Goal: Task Accomplishment & Management: Manage account settings

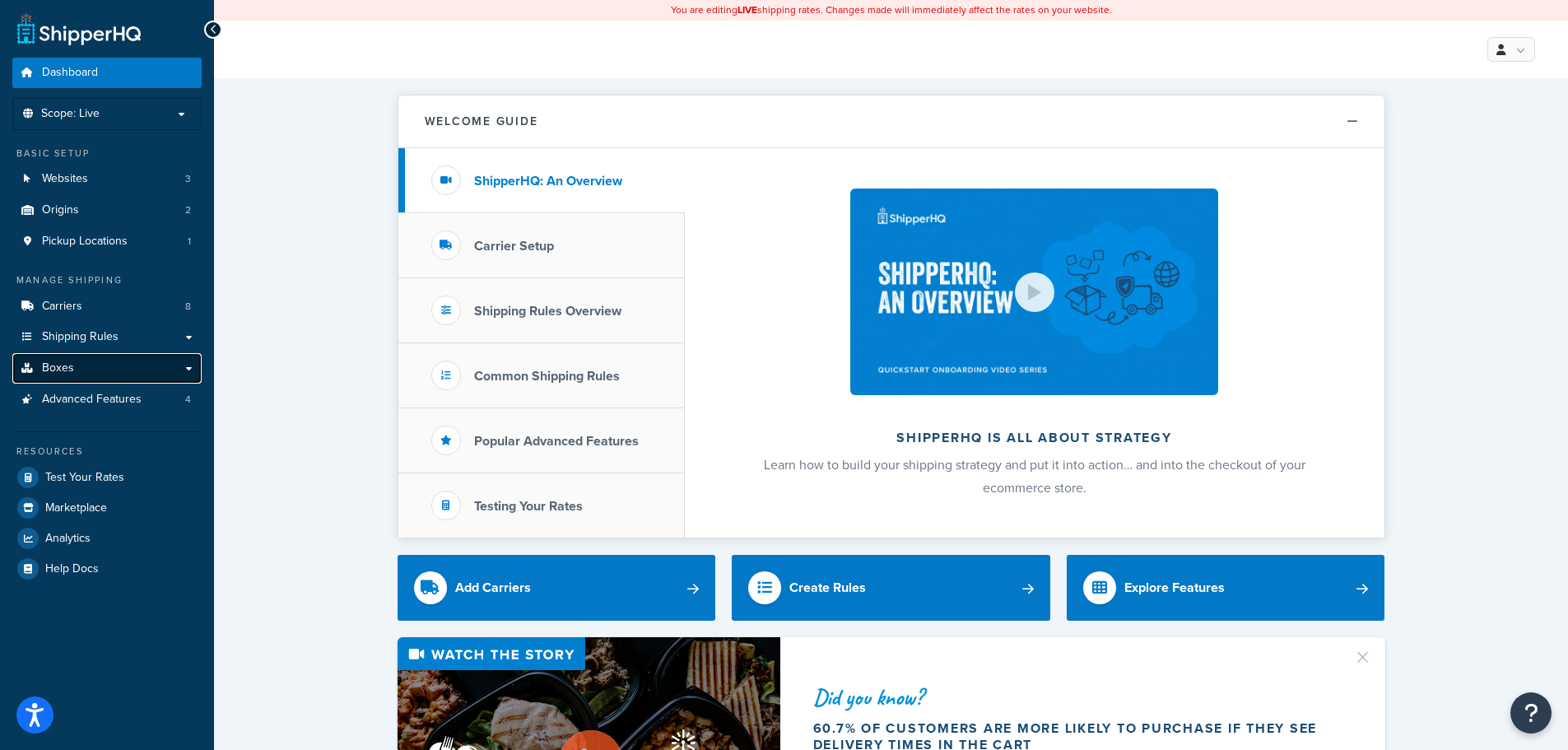
click at [96, 365] on link "Boxes" at bounding box center [107, 368] width 189 height 31
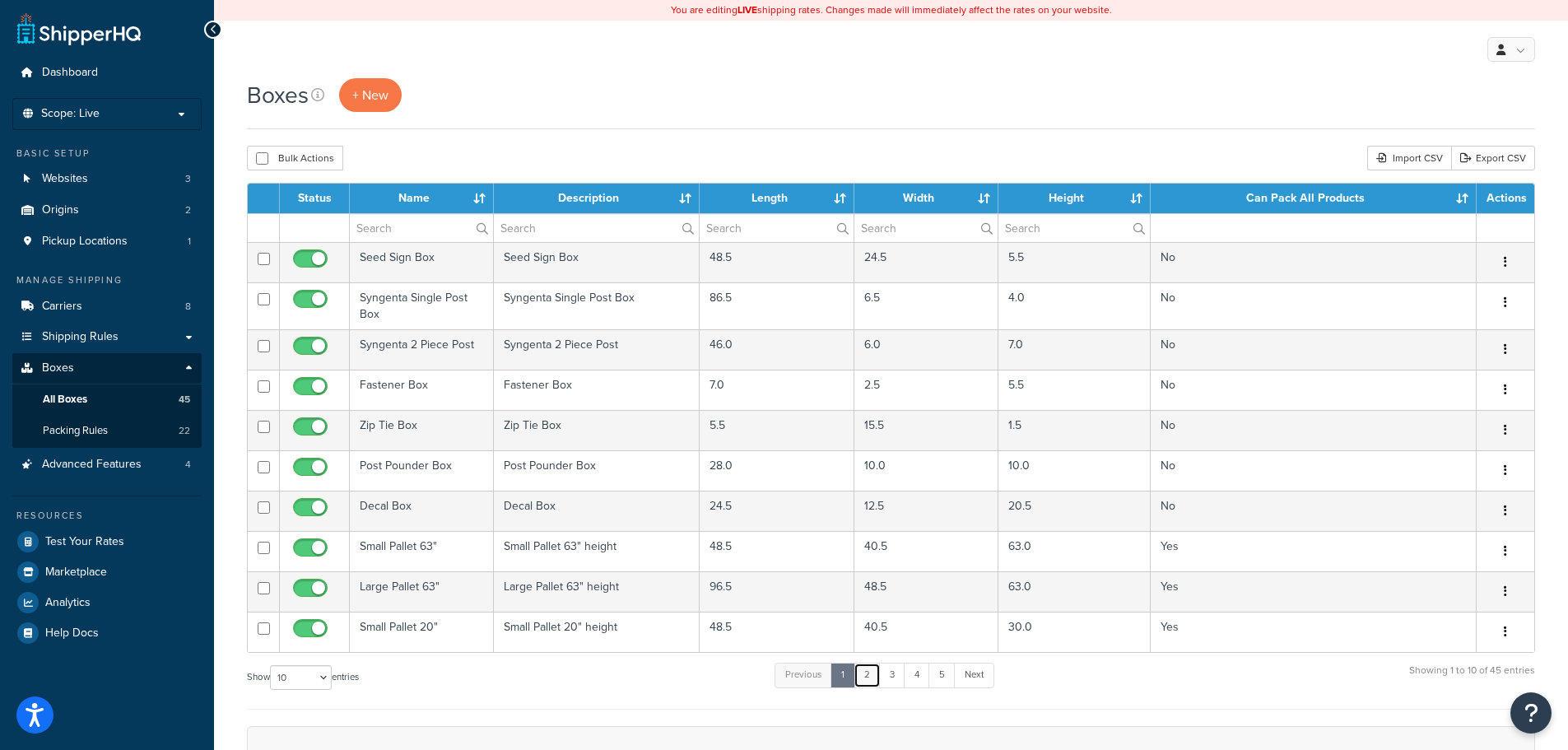
click at [869, 676] on link "2" at bounding box center [867, 675] width 27 height 25
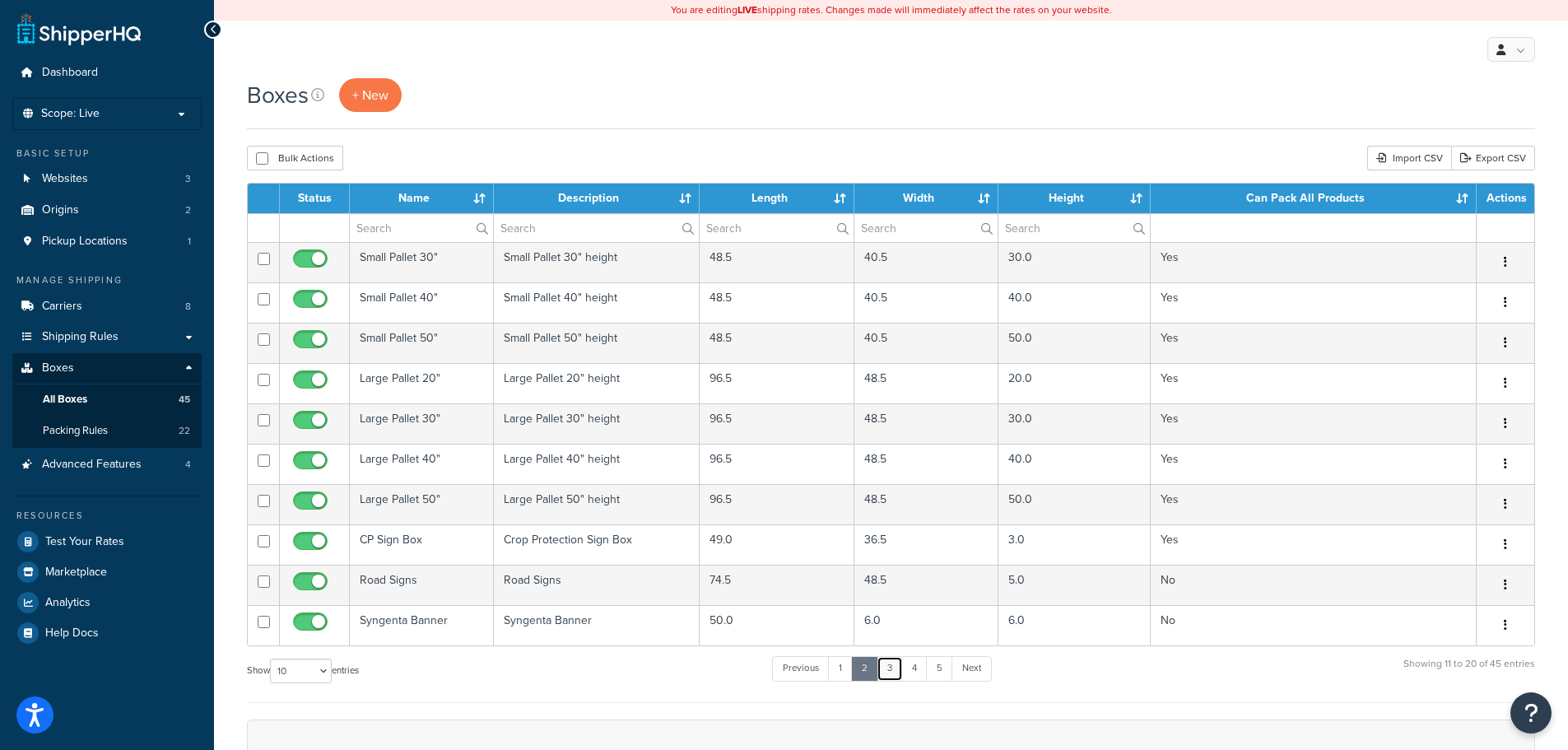
click at [896, 669] on link "3" at bounding box center [890, 669] width 27 height 25
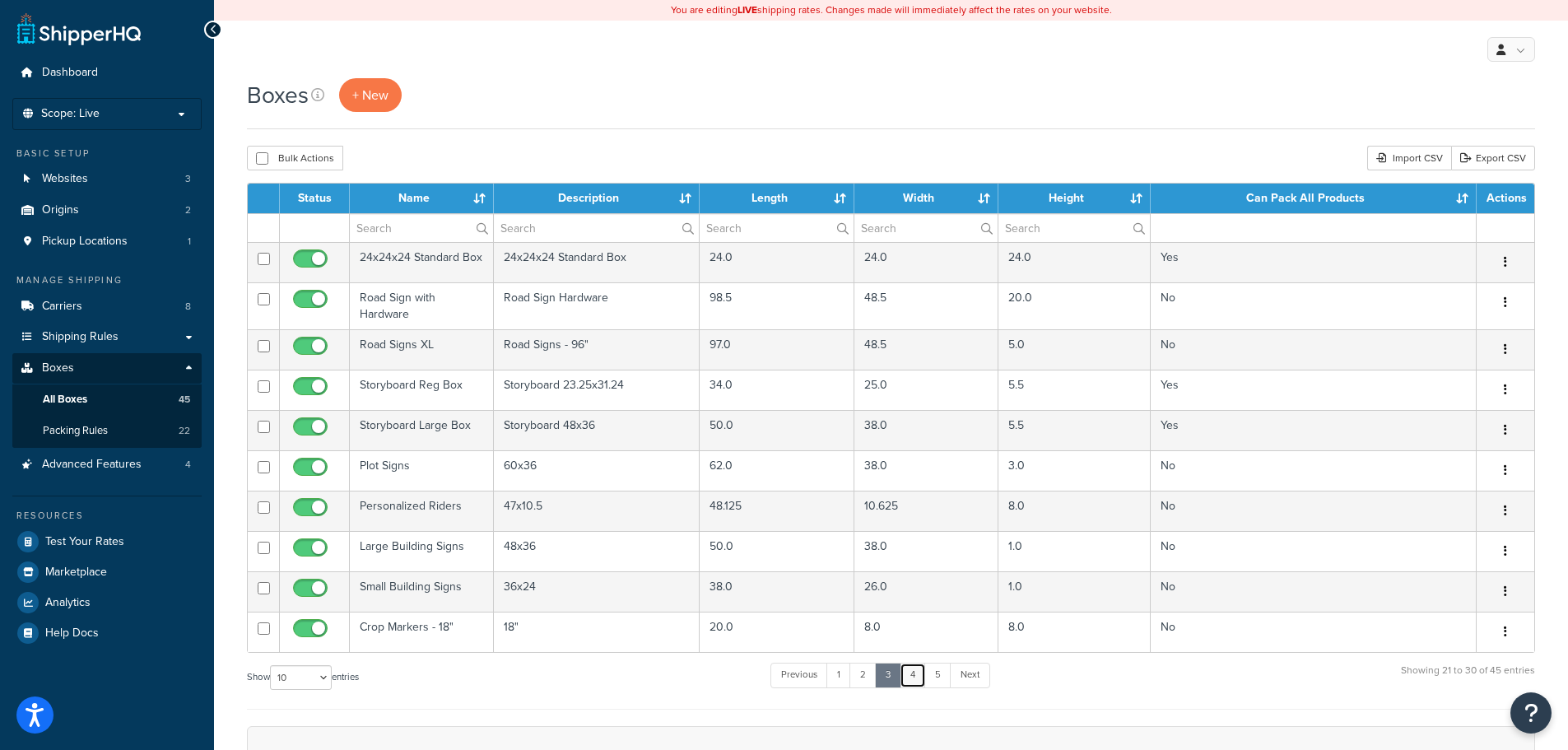
click at [922, 675] on link "4" at bounding box center [913, 675] width 27 height 25
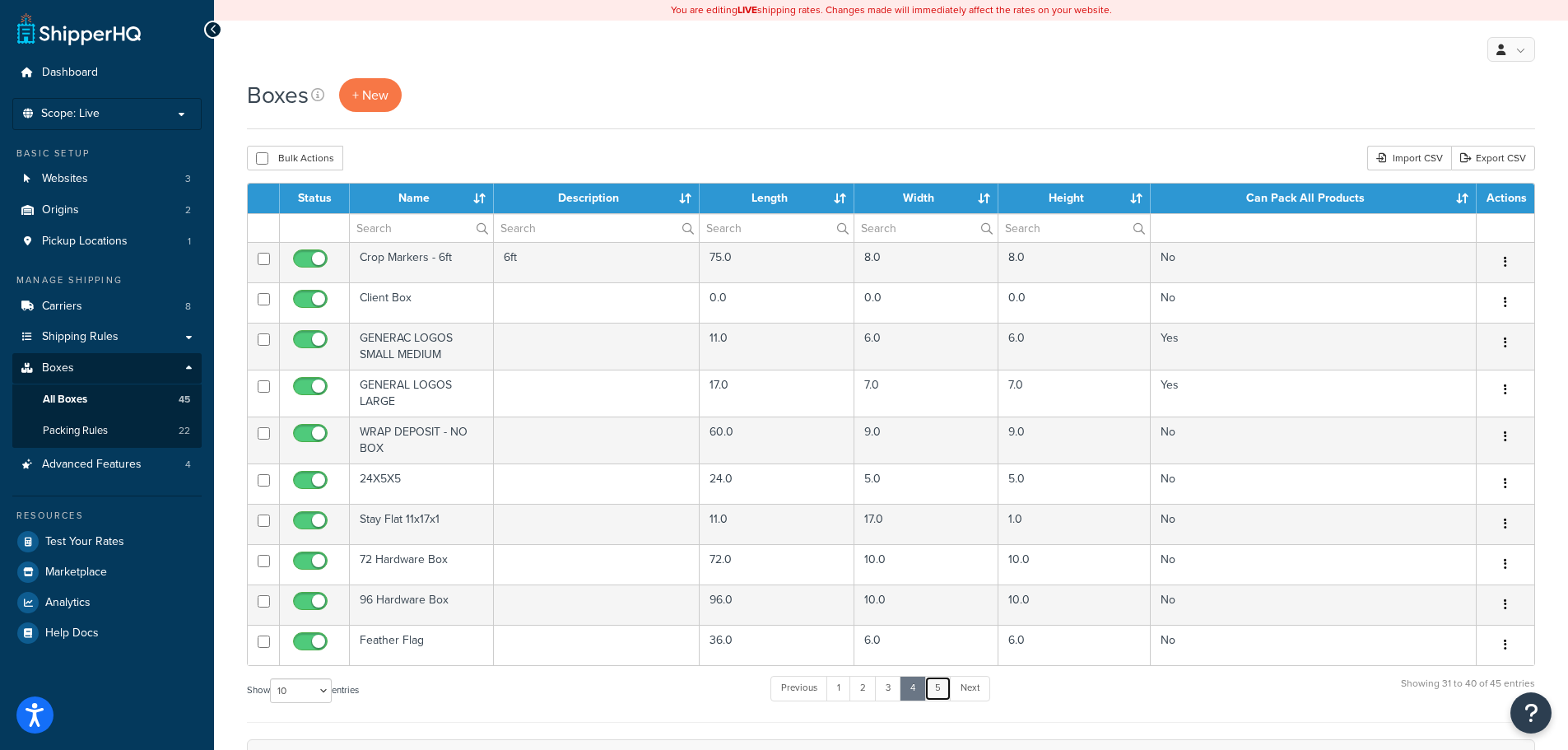
click at [947, 690] on link "5" at bounding box center [937, 689] width 27 height 25
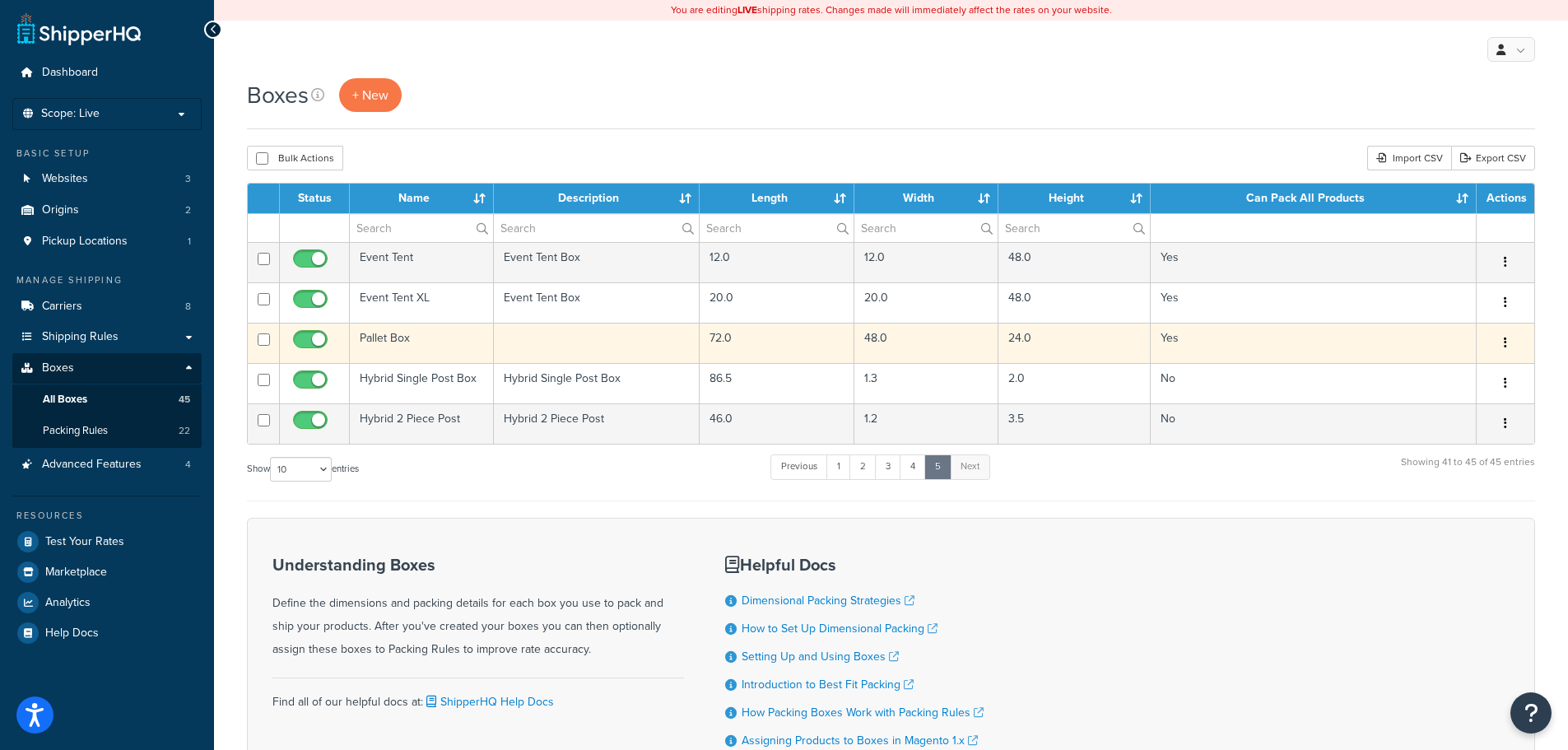
click at [1500, 345] on button "button" at bounding box center [1506, 343] width 23 height 27
click at [1455, 376] on link "Edit" at bounding box center [1451, 374] width 130 height 34
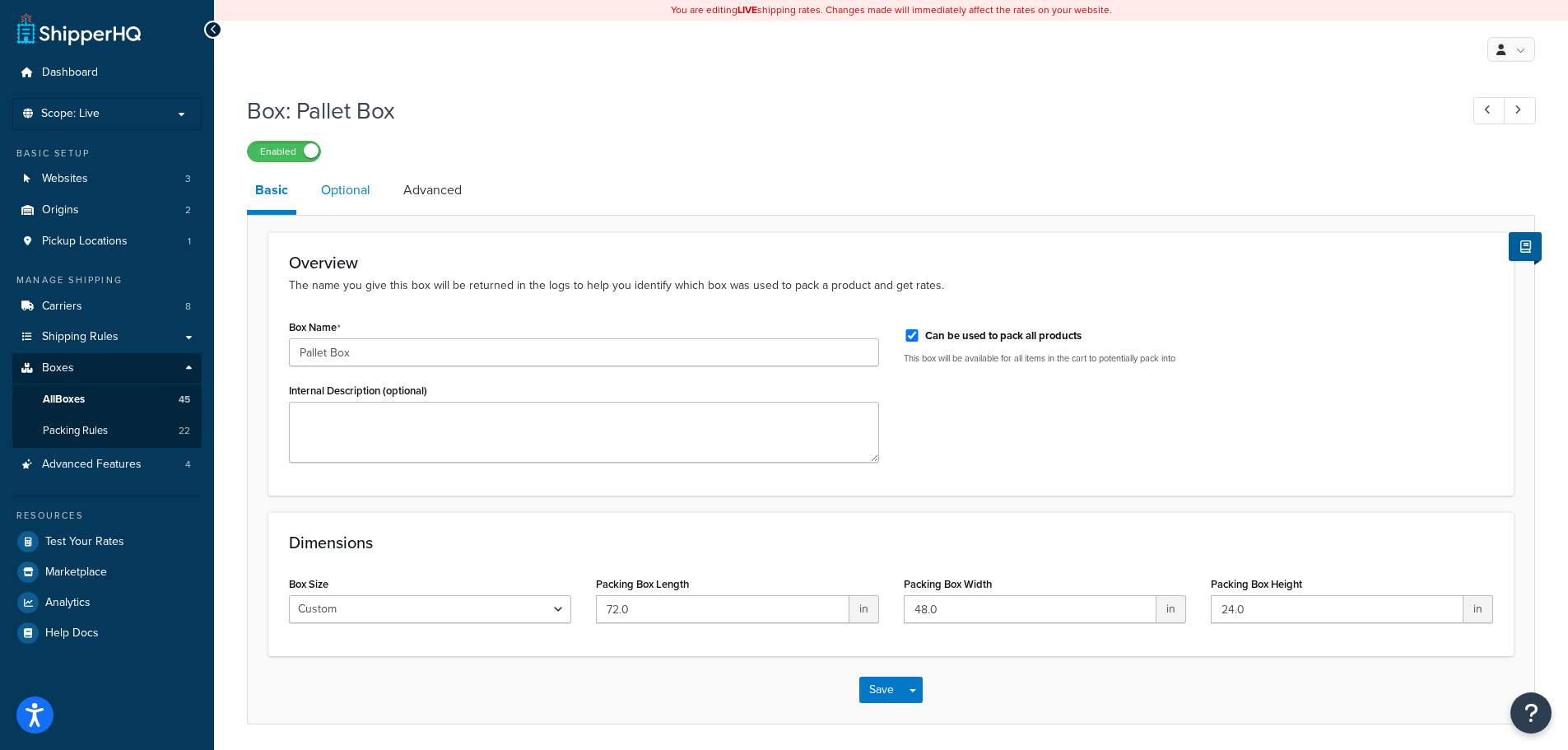
click at [343, 185] on link "Optional" at bounding box center [345, 190] width 66 height 40
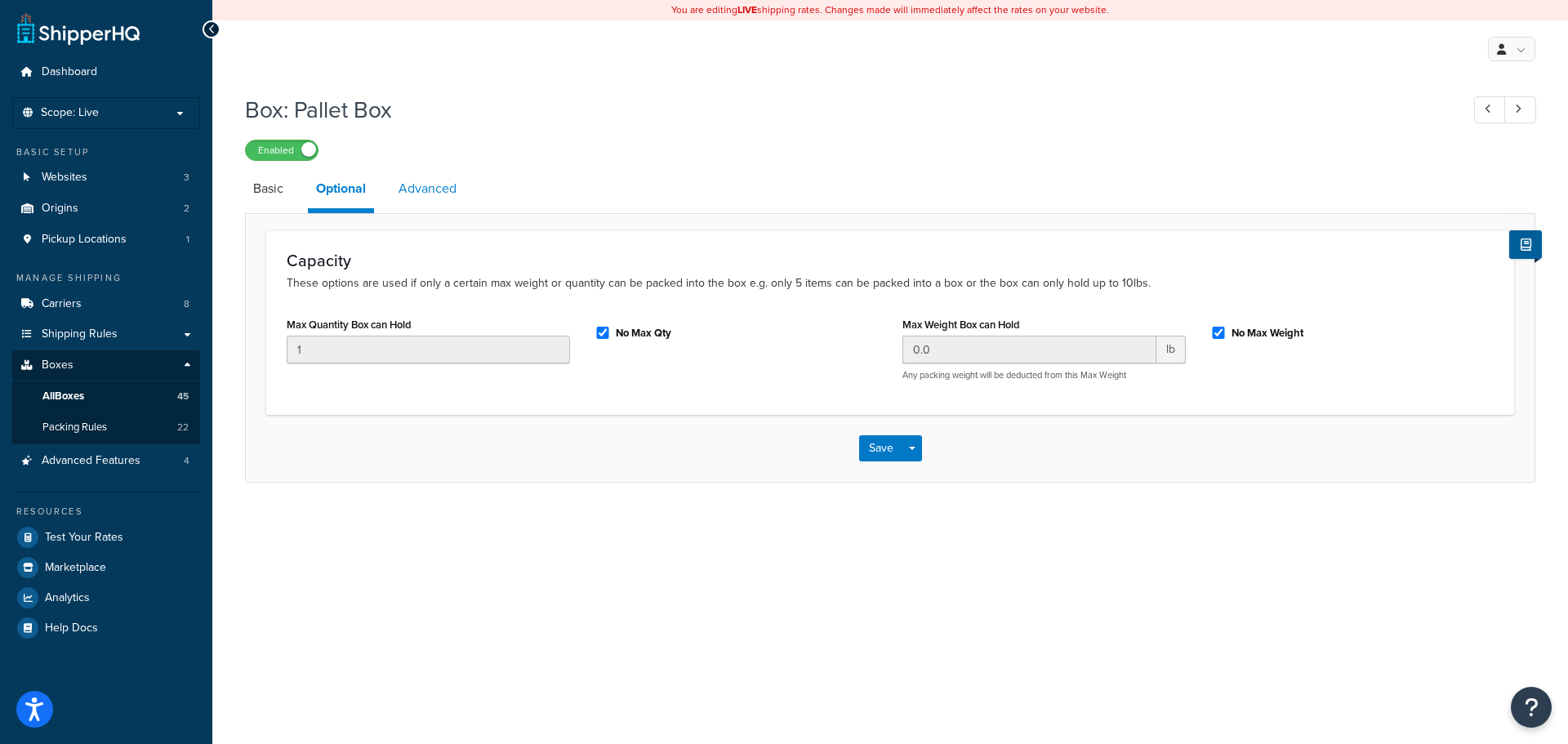
click at [407, 182] on link "Advanced" at bounding box center [427, 188] width 74 height 40
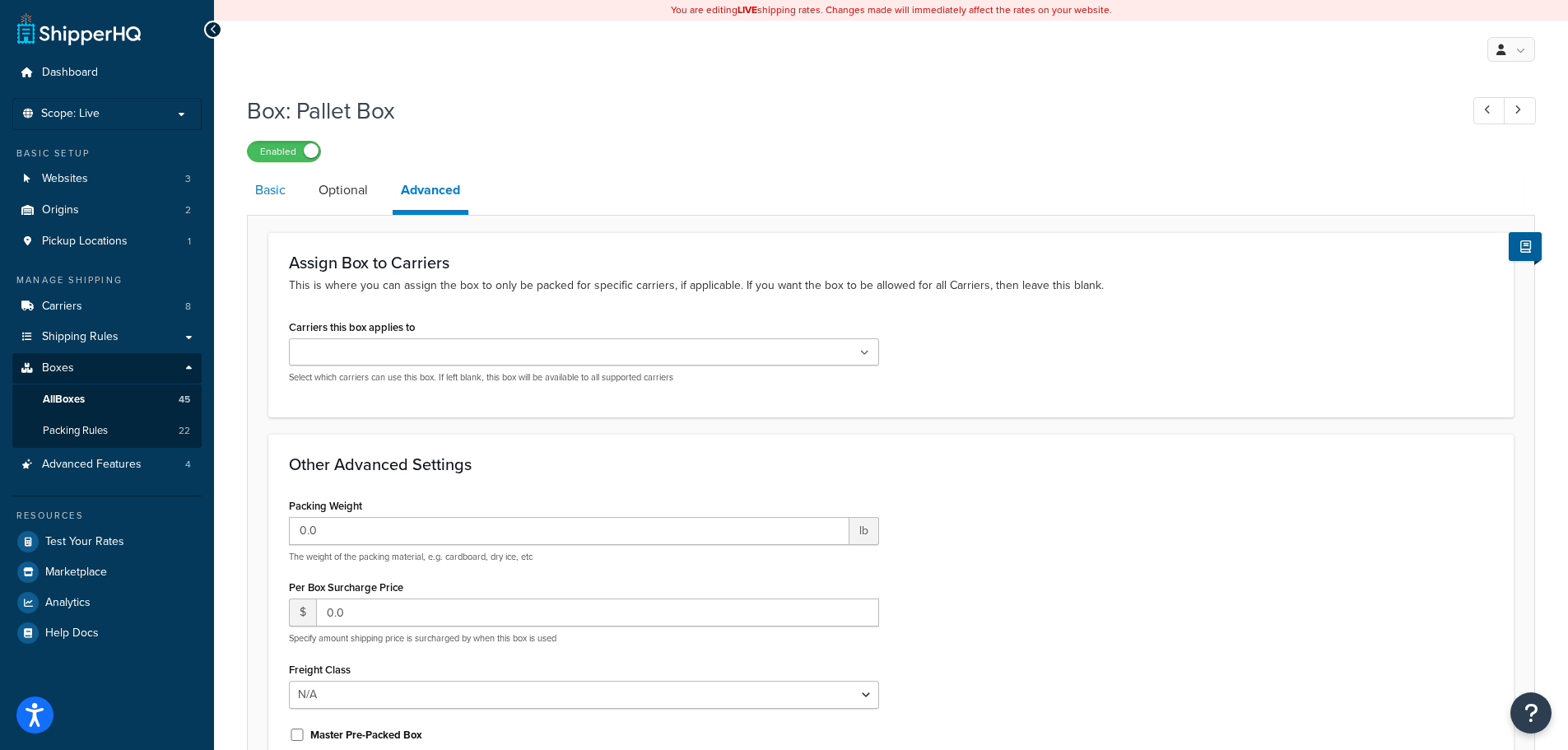
click at [281, 201] on link "Basic" at bounding box center [270, 190] width 47 height 40
